Goal: Find specific page/section: Find specific page/section

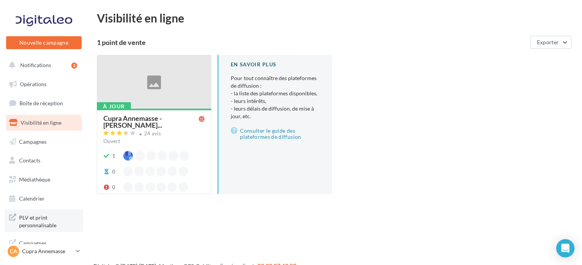
click at [61, 222] on span "PLV et print personnalisable" at bounding box center [48, 220] width 59 height 16
click at [32, 218] on span "PLV et print personnalisable" at bounding box center [48, 220] width 59 height 16
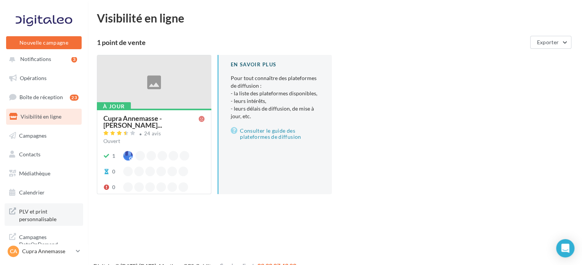
click at [44, 218] on span "PLV et print personnalisable" at bounding box center [48, 214] width 59 height 16
click at [60, 251] on p "Cupra Annemasse" at bounding box center [47, 251] width 51 height 8
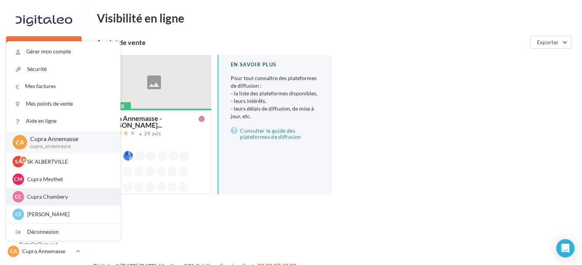
click at [55, 193] on p "Cupra Chambery" at bounding box center [69, 197] width 84 height 8
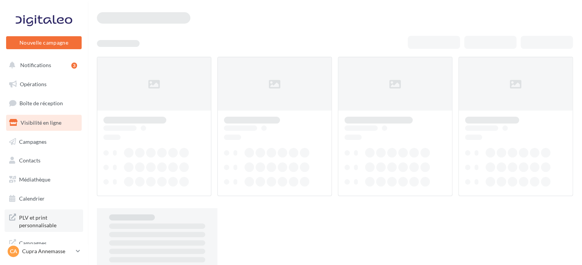
click at [41, 221] on span "PLV et print personnalisable" at bounding box center [48, 220] width 59 height 16
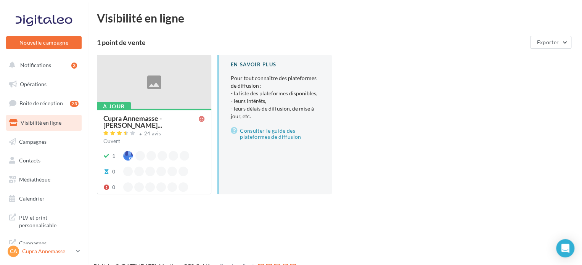
click at [67, 251] on p "Cupra Annemasse" at bounding box center [47, 251] width 51 height 8
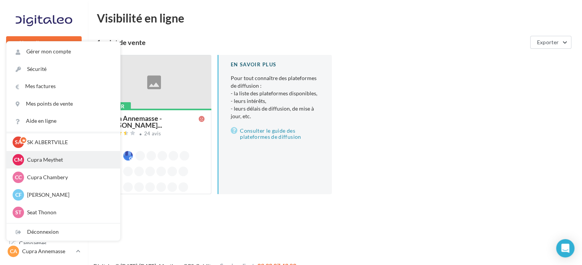
scroll to position [20, 0]
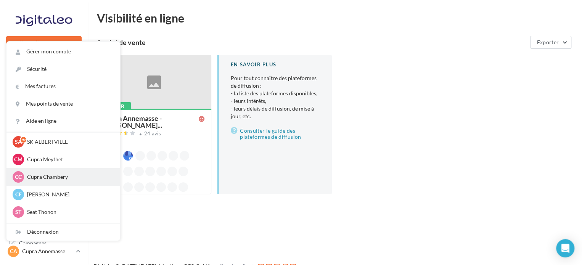
click at [63, 175] on p "Cupra Chambery" at bounding box center [69, 177] width 84 height 8
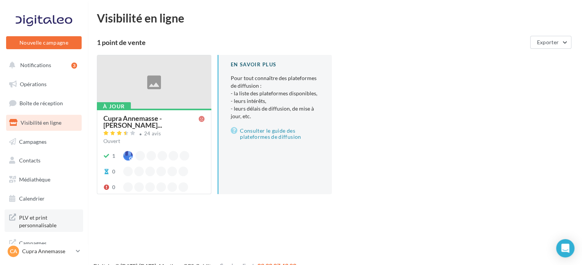
click at [45, 221] on span "PLV et print personnalisable" at bounding box center [48, 220] width 59 height 16
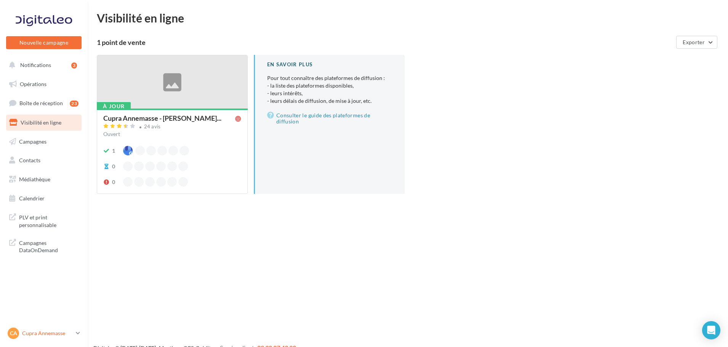
click at [67, 335] on p "Cupra Annemasse" at bounding box center [47, 334] width 51 height 8
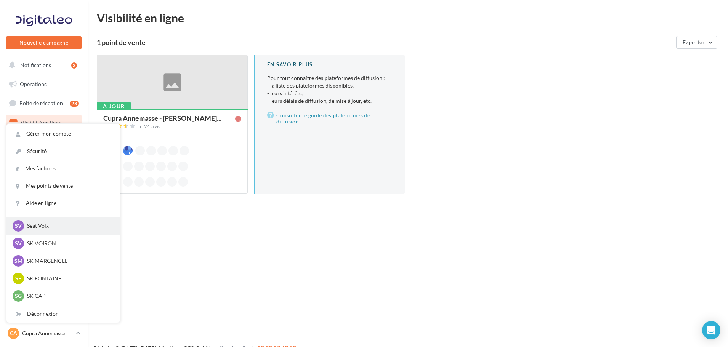
scroll to position [298, 0]
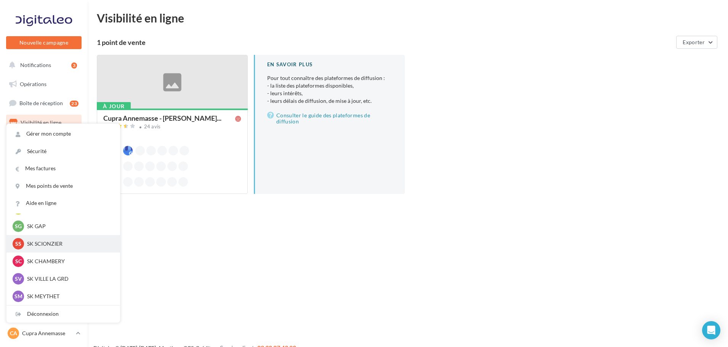
click at [62, 247] on p "SK SCIONZIER" at bounding box center [69, 244] width 84 height 8
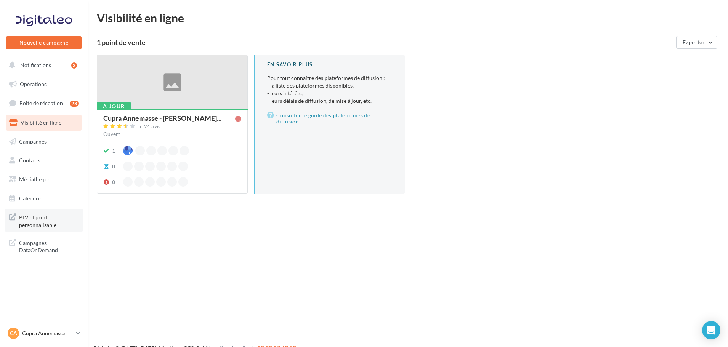
click at [53, 215] on span "PLV et print personnalisable" at bounding box center [48, 220] width 59 height 16
click at [41, 338] on div "CA Cupra Annemasse cupra_annemasse" at bounding box center [40, 333] width 65 height 11
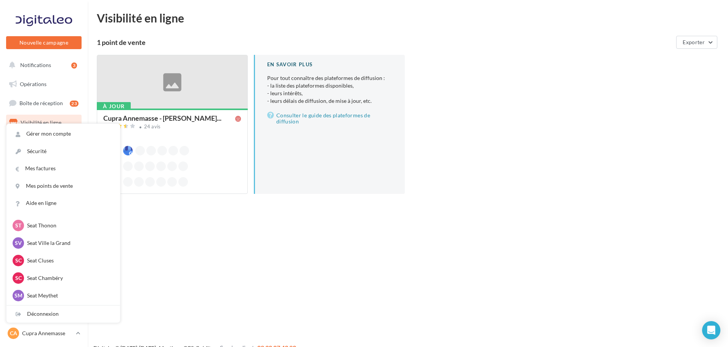
scroll to position [191, 0]
click at [56, 274] on div "SV SK VOIRON sk-voir-lau" at bounding box center [63, 282] width 114 height 18
click at [56, 279] on p "SK VOIRON" at bounding box center [69, 281] width 84 height 8
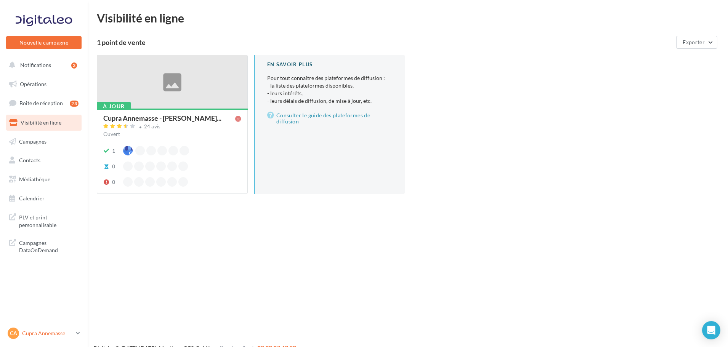
click at [52, 338] on div "CA Cupra Annemasse cupra_annemasse" at bounding box center [40, 333] width 65 height 11
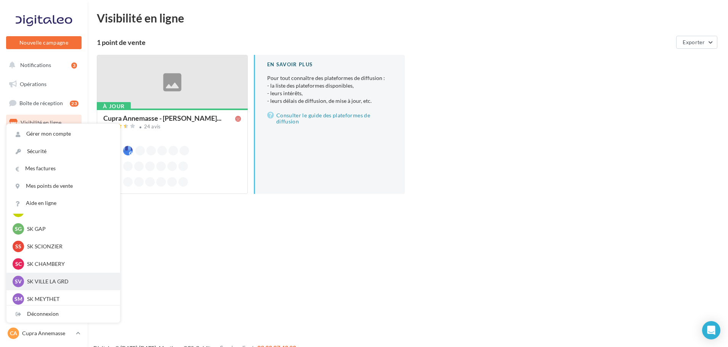
scroll to position [298, 0]
click at [59, 273] on div "SV SK VILLE LA GRD sk-vill-lau" at bounding box center [63, 279] width 114 height 18
click at [62, 284] on div "SV SK VILLE LA GRD sk-vill-lau" at bounding box center [63, 278] width 101 height 11
